Goal: Transaction & Acquisition: Purchase product/service

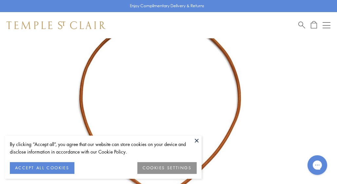
click at [66, 169] on button "ACCEPT ALL COOKIES" at bounding box center [42, 168] width 65 height 12
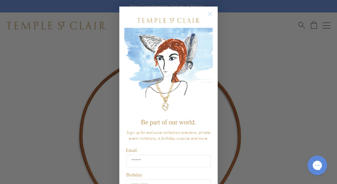
click at [210, 13] on circle "Close dialog" at bounding box center [210, 14] width 8 height 8
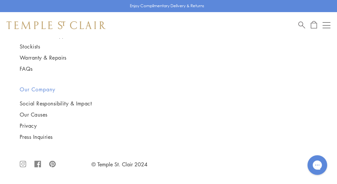
scroll to position [1501, 0]
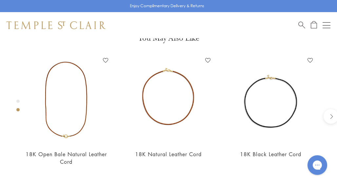
scroll to position [564, 0]
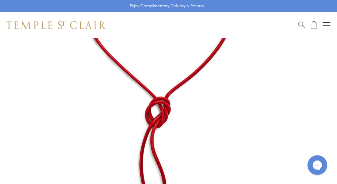
scroll to position [140, 1]
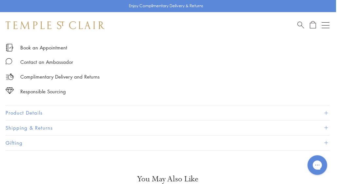
scroll to position [424, 1]
click at [32, 110] on button "Product Details" at bounding box center [168, 112] width 324 height 15
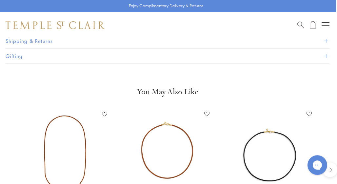
scroll to position [677, 1]
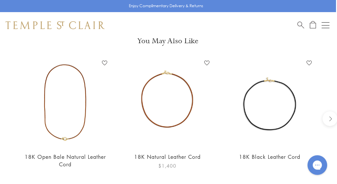
click at [177, 121] on img at bounding box center [167, 102] width 89 height 89
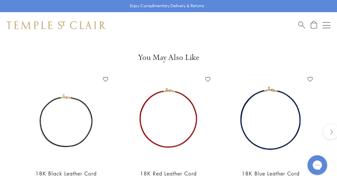
scroll to position [566, 0]
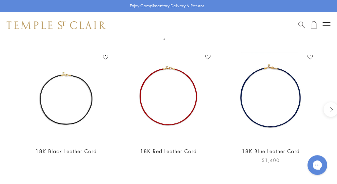
click at [297, 80] on img at bounding box center [270, 96] width 89 height 89
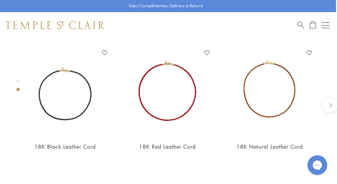
scroll to position [570, 1]
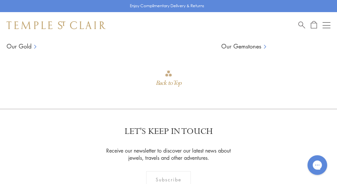
scroll to position [874, 0]
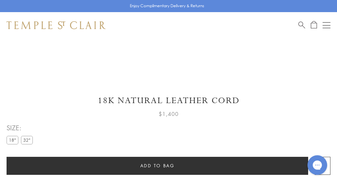
scroll to position [292, 0]
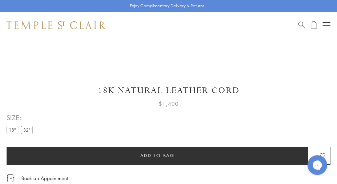
click at [23, 129] on label "32"" at bounding box center [27, 130] width 12 height 8
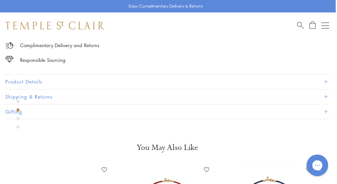
scroll to position [452, 1]
